Goal: Information Seeking & Learning: Find specific fact

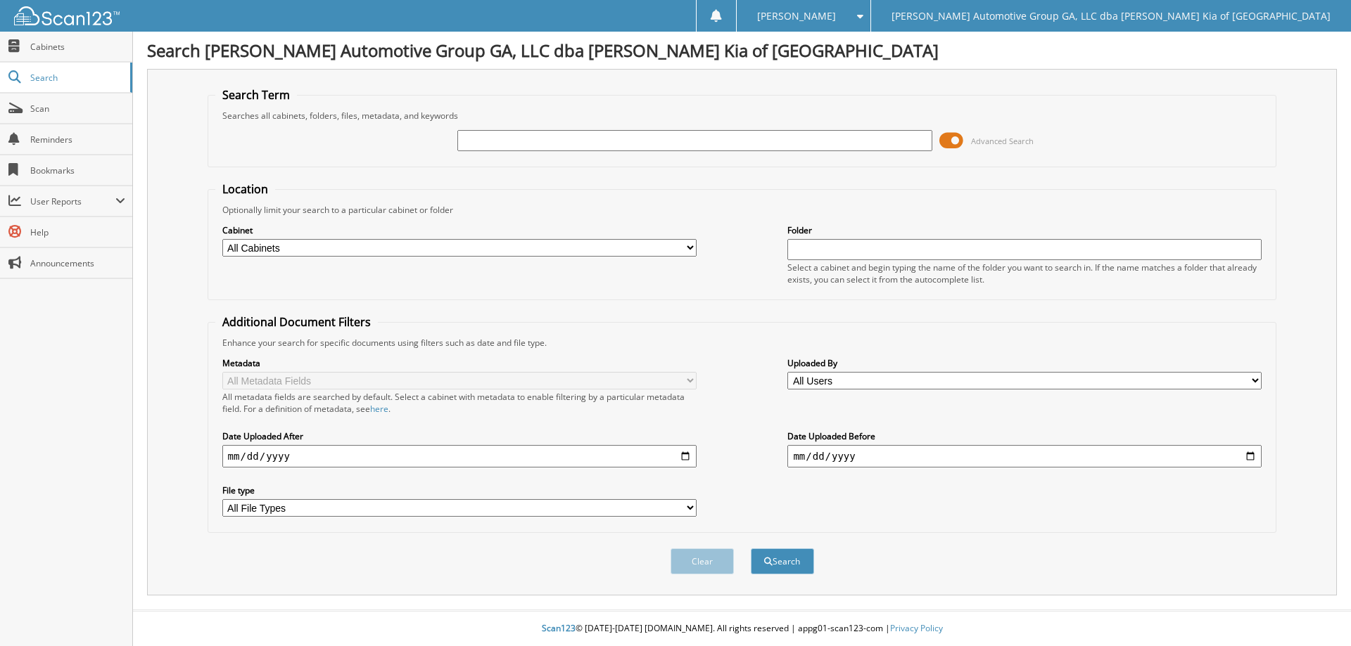
drag, startPoint x: 663, startPoint y: 134, endPoint x: 672, endPoint y: 117, distance: 18.9
click at [670, 119] on fieldset "Search Term Searches all cabinets, folders, files, metadata, and keywords Advan…" at bounding box center [742, 127] width 1069 height 80
type input "09/07/2025"
click at [751, 549] on button "Search" at bounding box center [782, 562] width 63 height 26
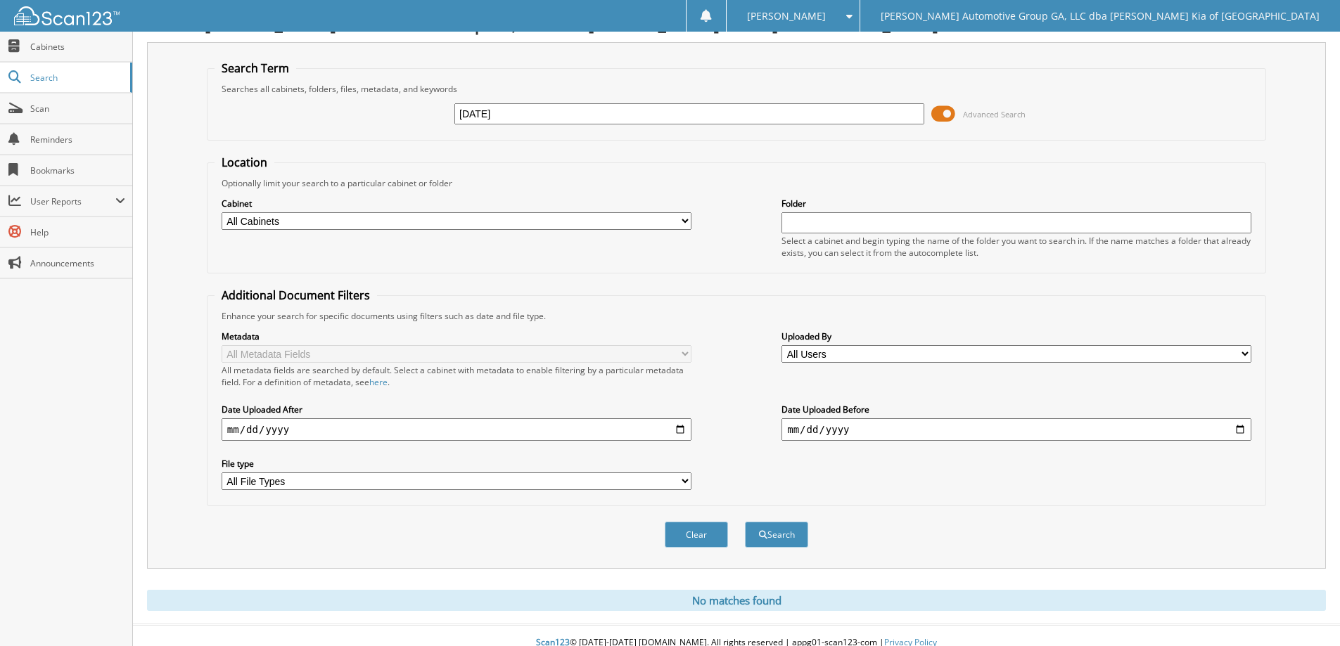
scroll to position [42, 0]
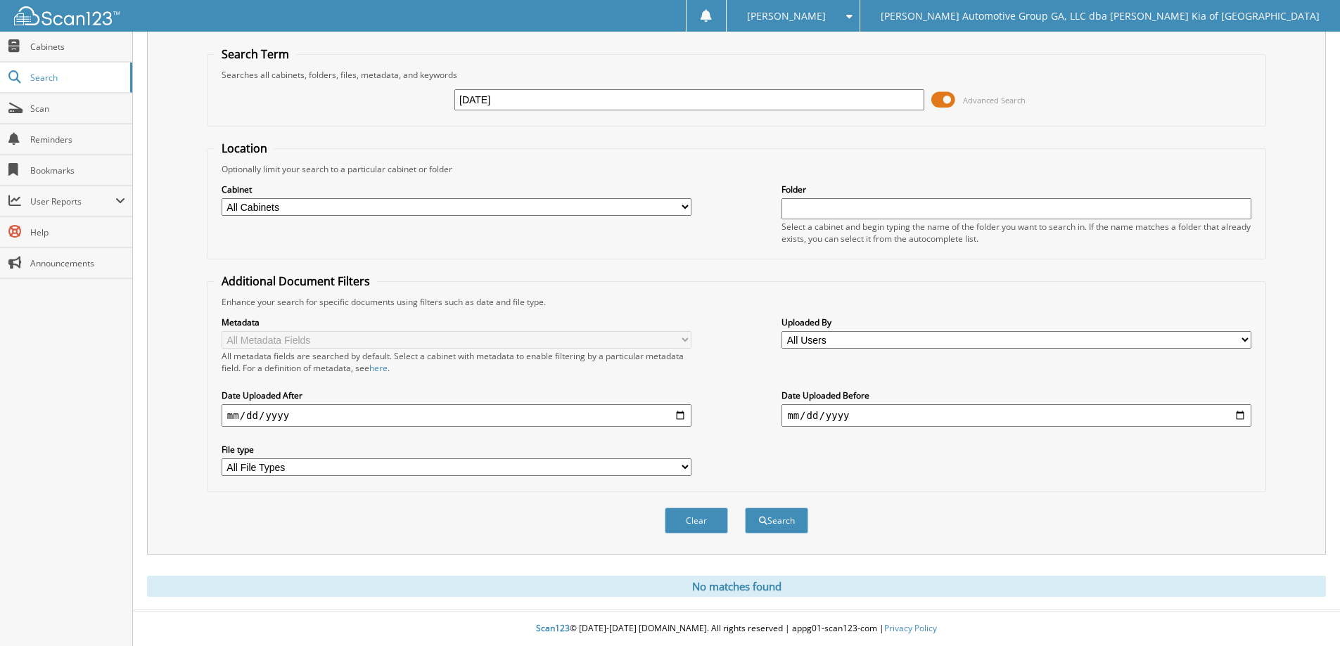
click at [499, 98] on input "09/07/2025" at bounding box center [689, 99] width 470 height 21
type input "[DATE]"
click at [745, 508] on button "Search" at bounding box center [776, 521] width 63 height 26
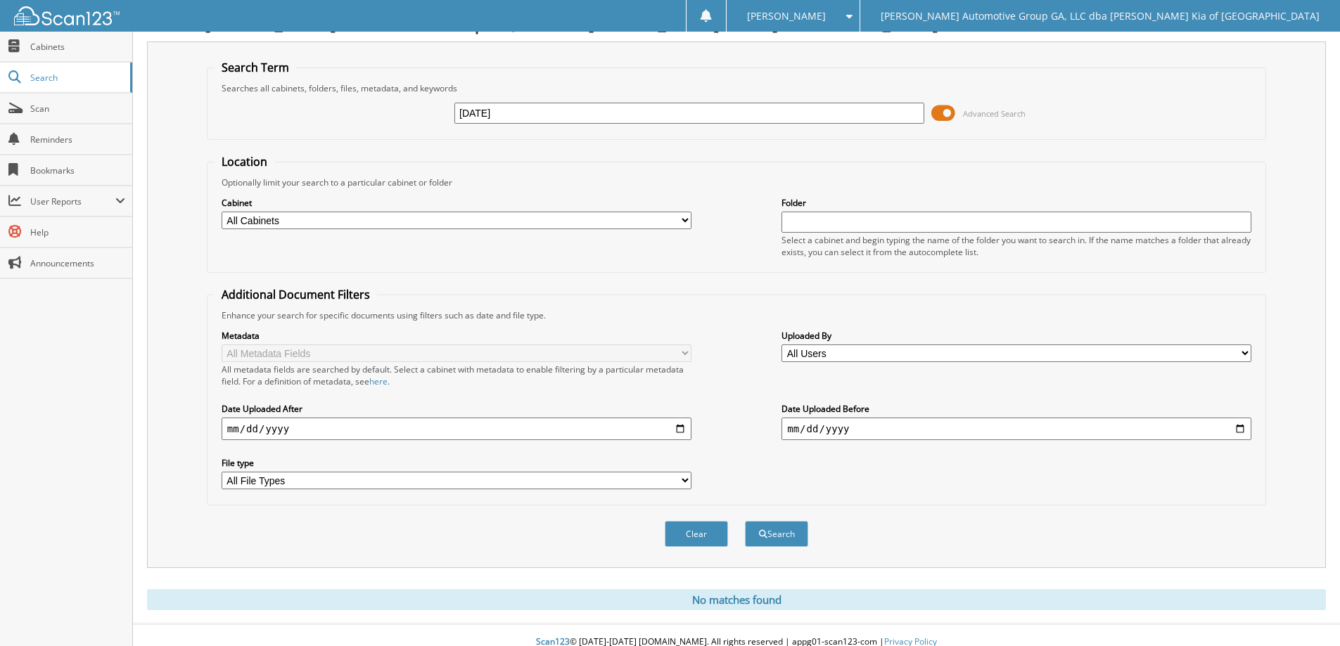
scroll to position [42, 0]
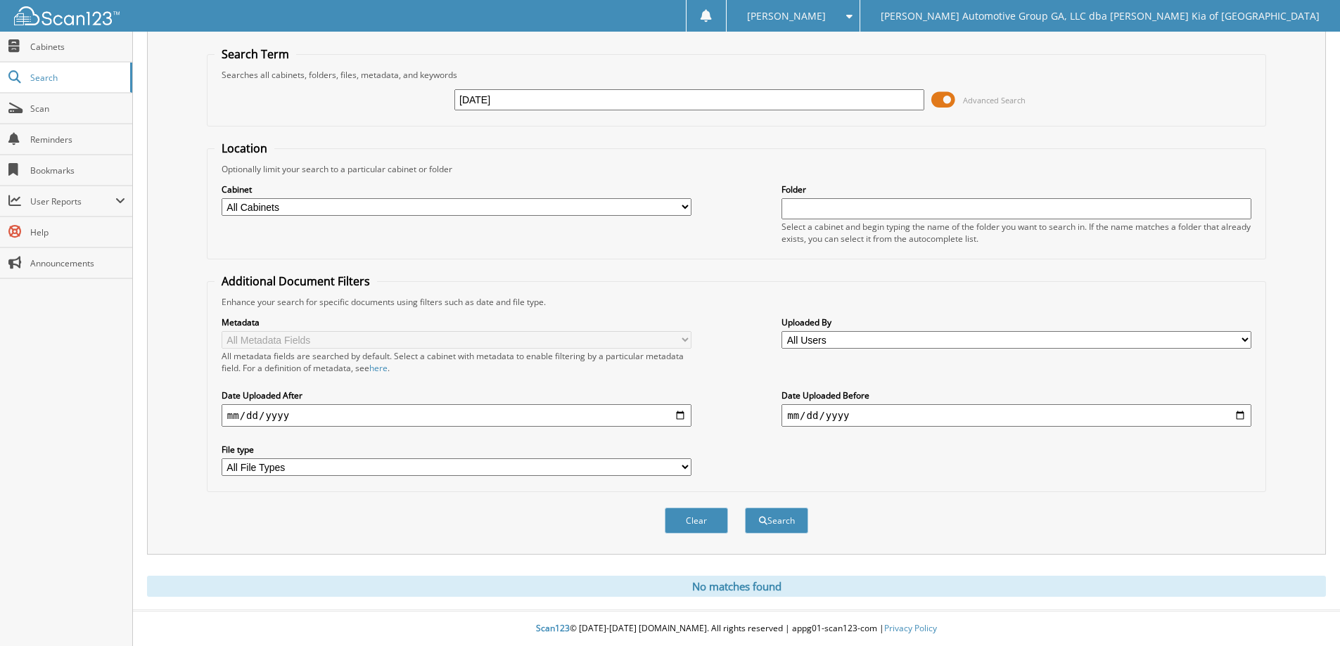
click at [474, 98] on input "[DATE]" at bounding box center [689, 99] width 470 height 21
type input "[DATE]"
click at [745, 508] on button "Search" at bounding box center [776, 521] width 63 height 26
click at [465, 97] on input "9/7/25" at bounding box center [689, 99] width 470 height 21
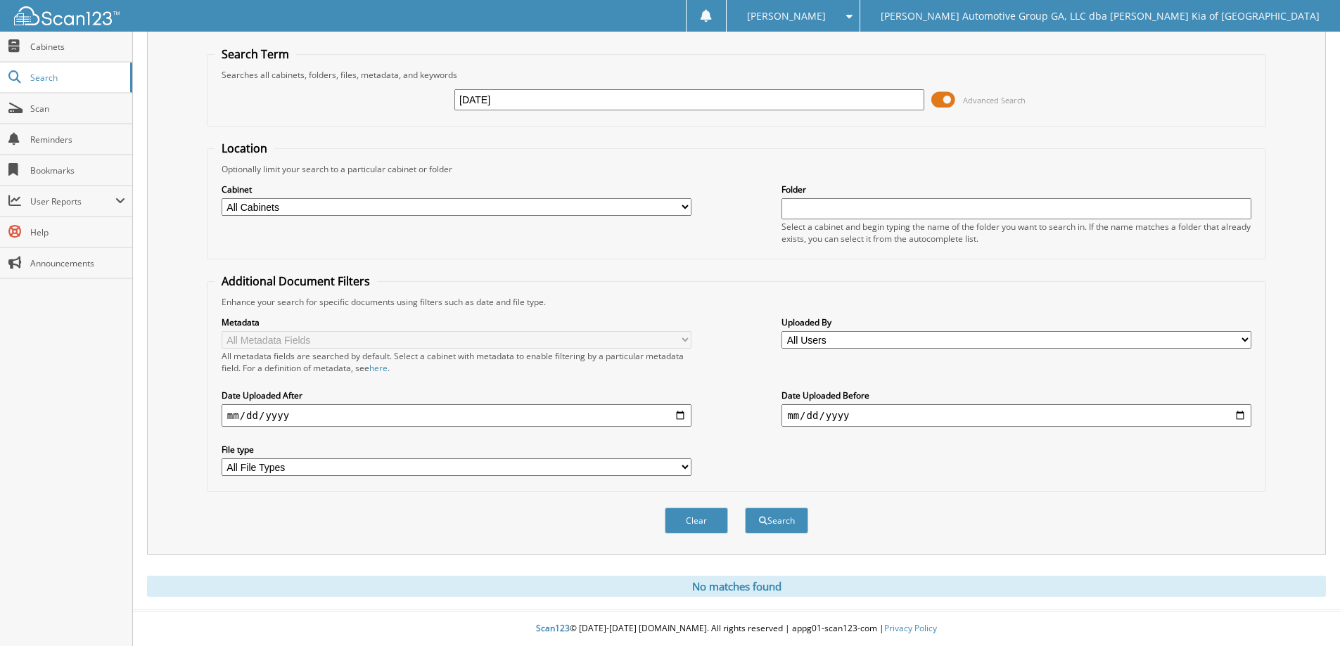
type input "[DATE]"
click at [745, 508] on button "Search" at bounding box center [776, 521] width 63 height 26
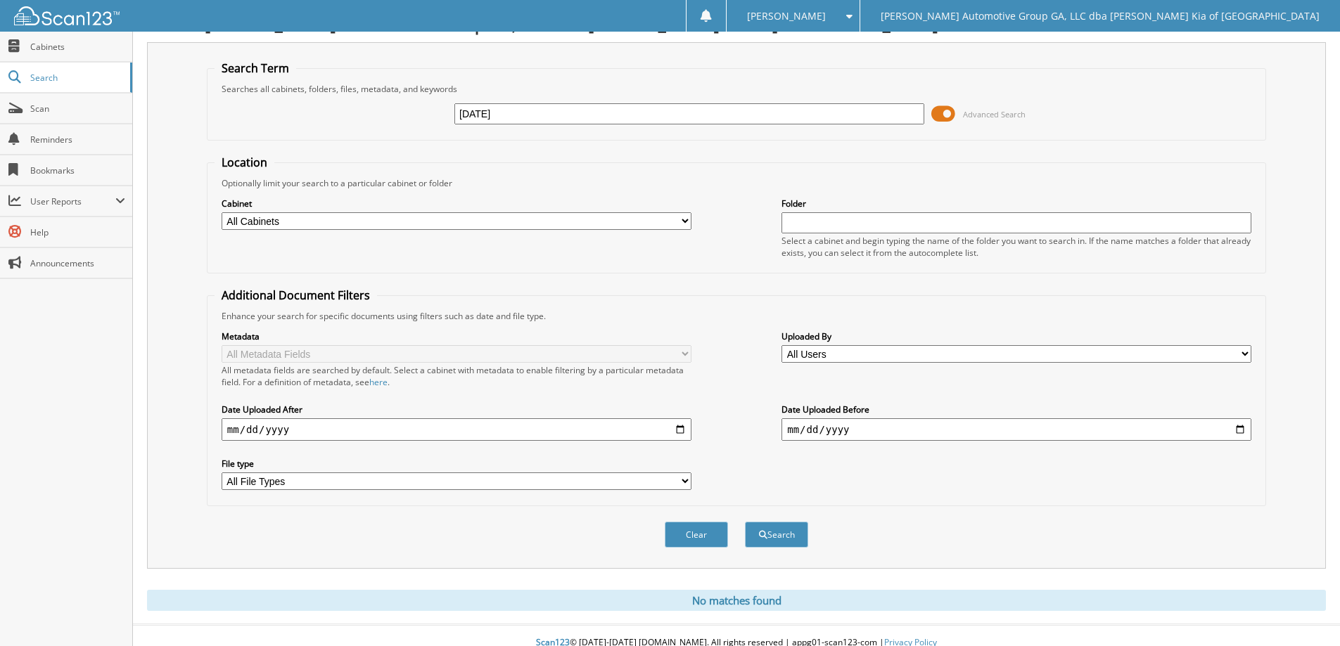
scroll to position [42, 0]
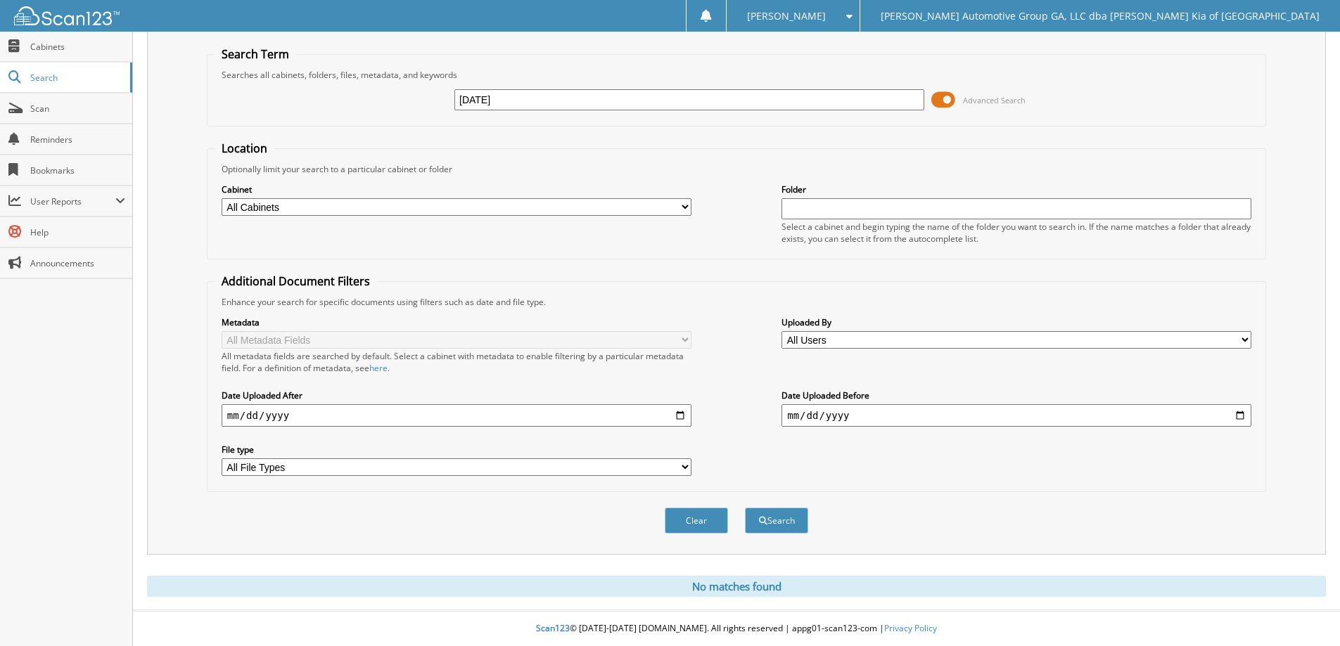
click at [484, 98] on input "[DATE]" at bounding box center [689, 99] width 470 height 21
type input "[DATE]"
click at [745, 508] on button "Search" at bounding box center [776, 521] width 63 height 26
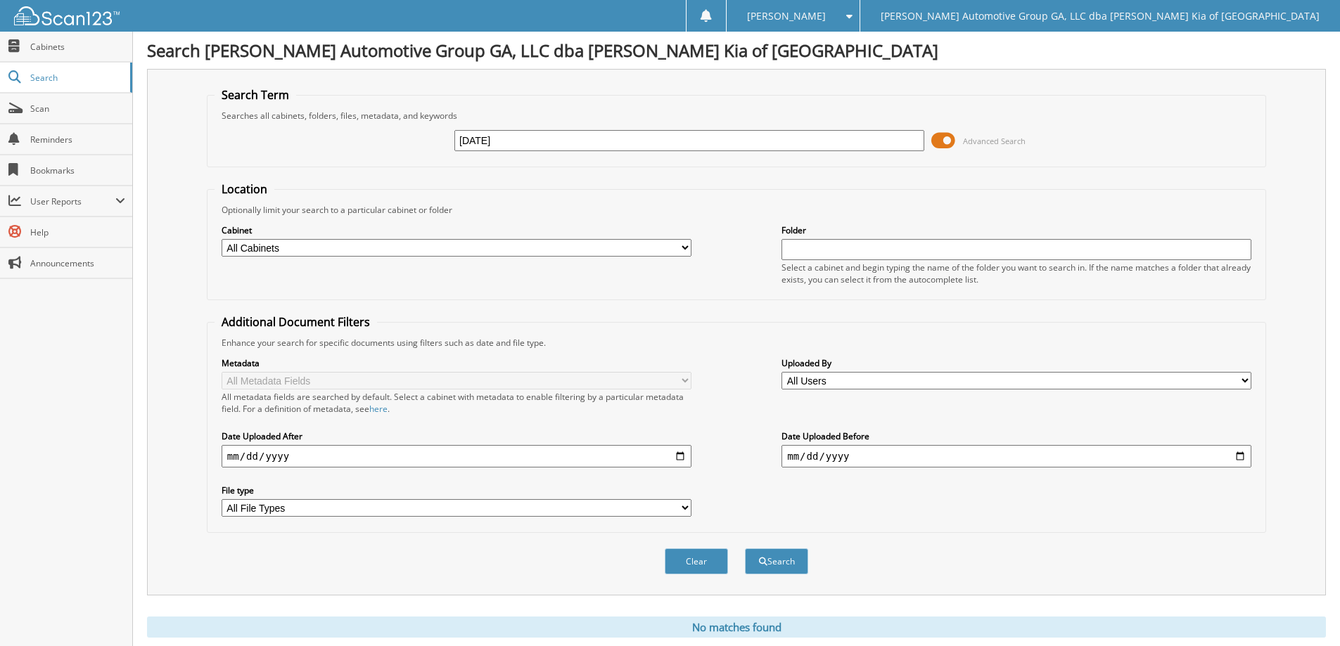
type input "[DATE]"
click at [745, 549] on button "Search" at bounding box center [776, 562] width 63 height 26
click at [67, 47] on span "Cabinets" at bounding box center [77, 47] width 95 height 12
